Goal: Task Accomplishment & Management: Manage account settings

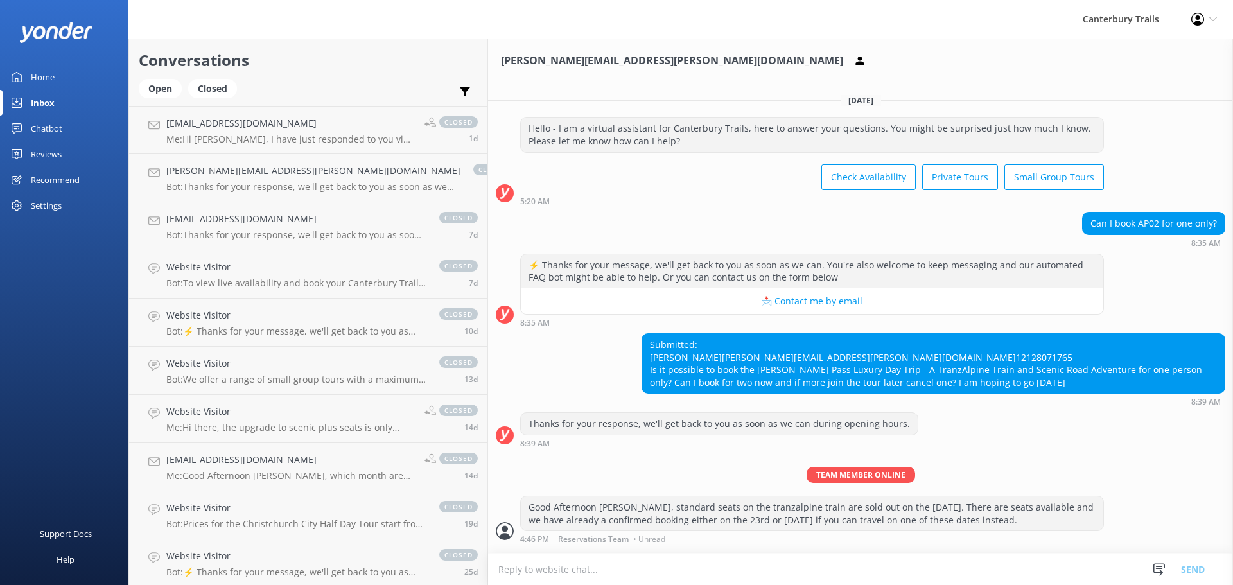
scroll to position [78, 0]
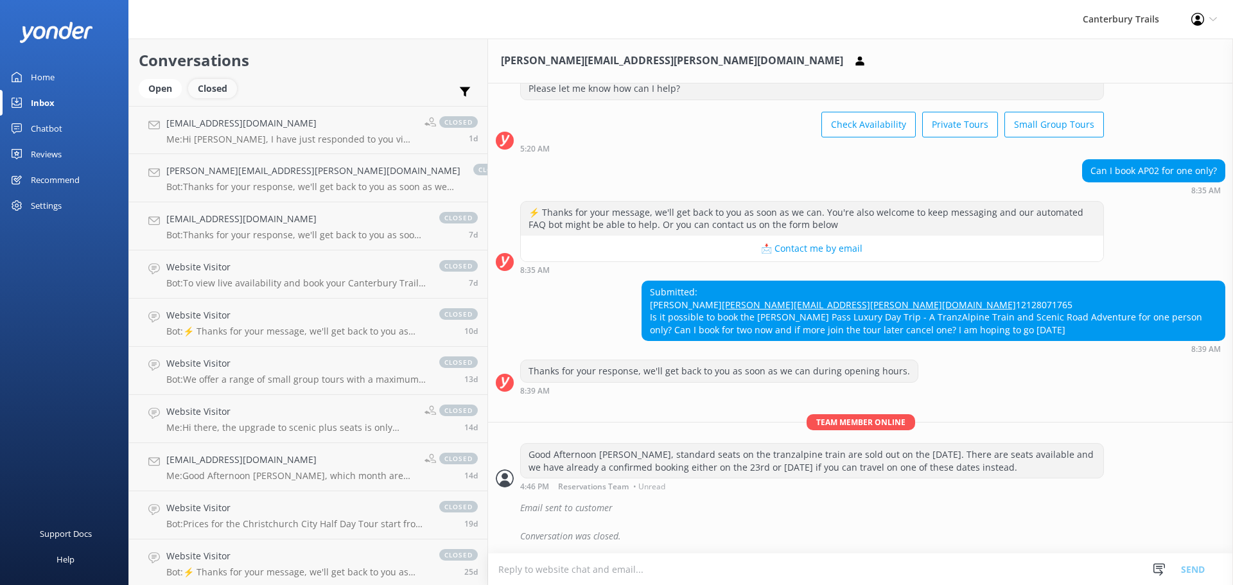
click at [213, 98] on div "Closed" at bounding box center [212, 88] width 49 height 19
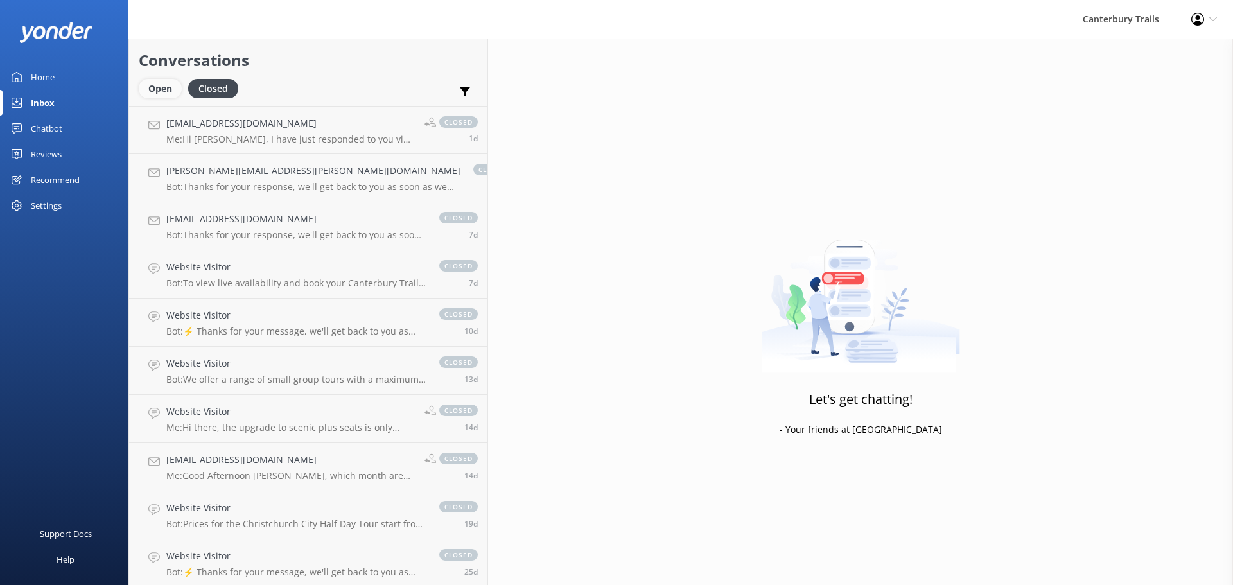
click at [164, 94] on div "Open" at bounding box center [160, 88] width 43 height 19
